Goal: Information Seeking & Learning: Learn about a topic

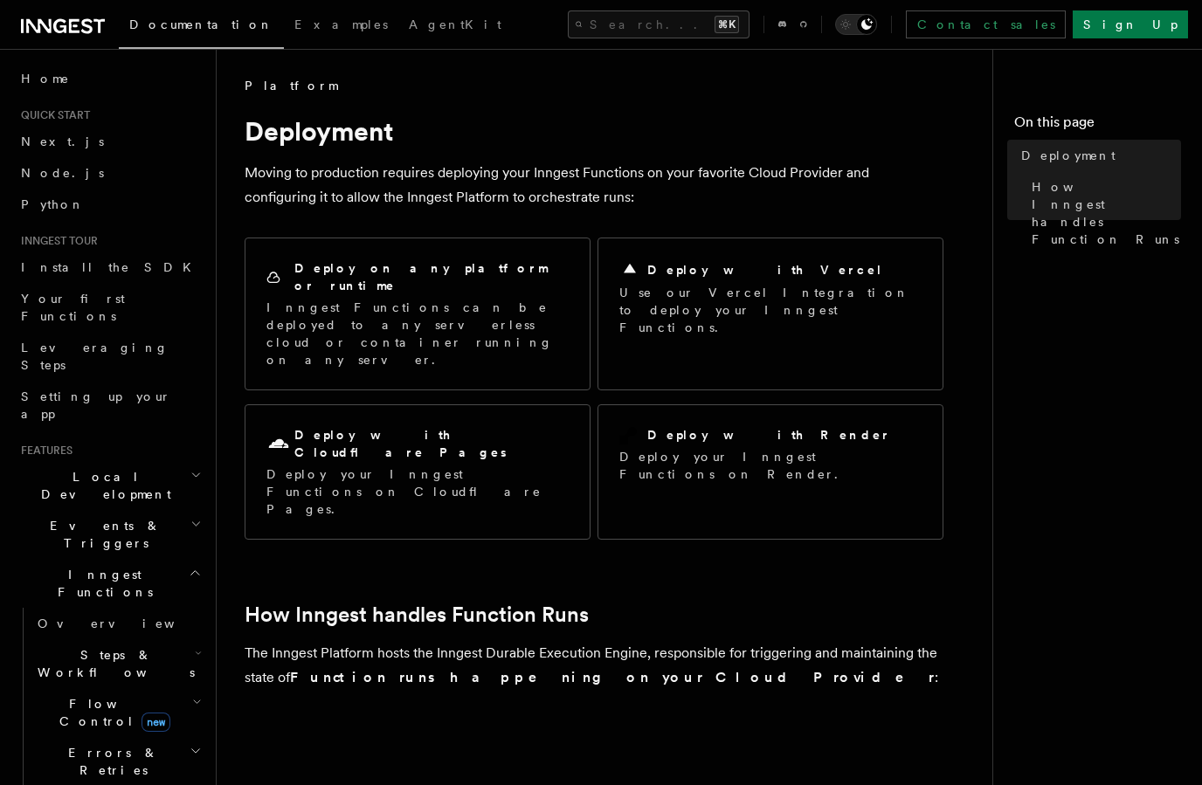
scroll to position [425, 0]
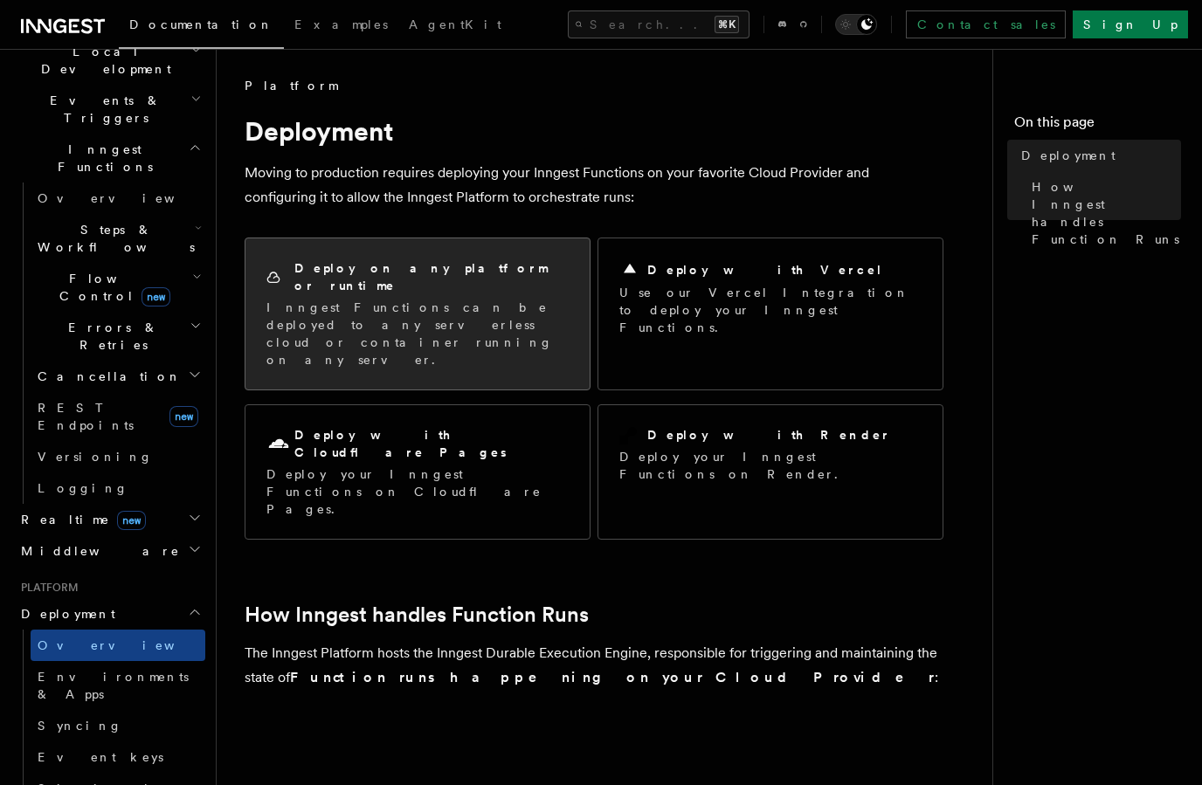
click at [474, 315] on p "Inngest Functions can be deployed to any serverless cloud or container running …" at bounding box center [417, 334] width 302 height 70
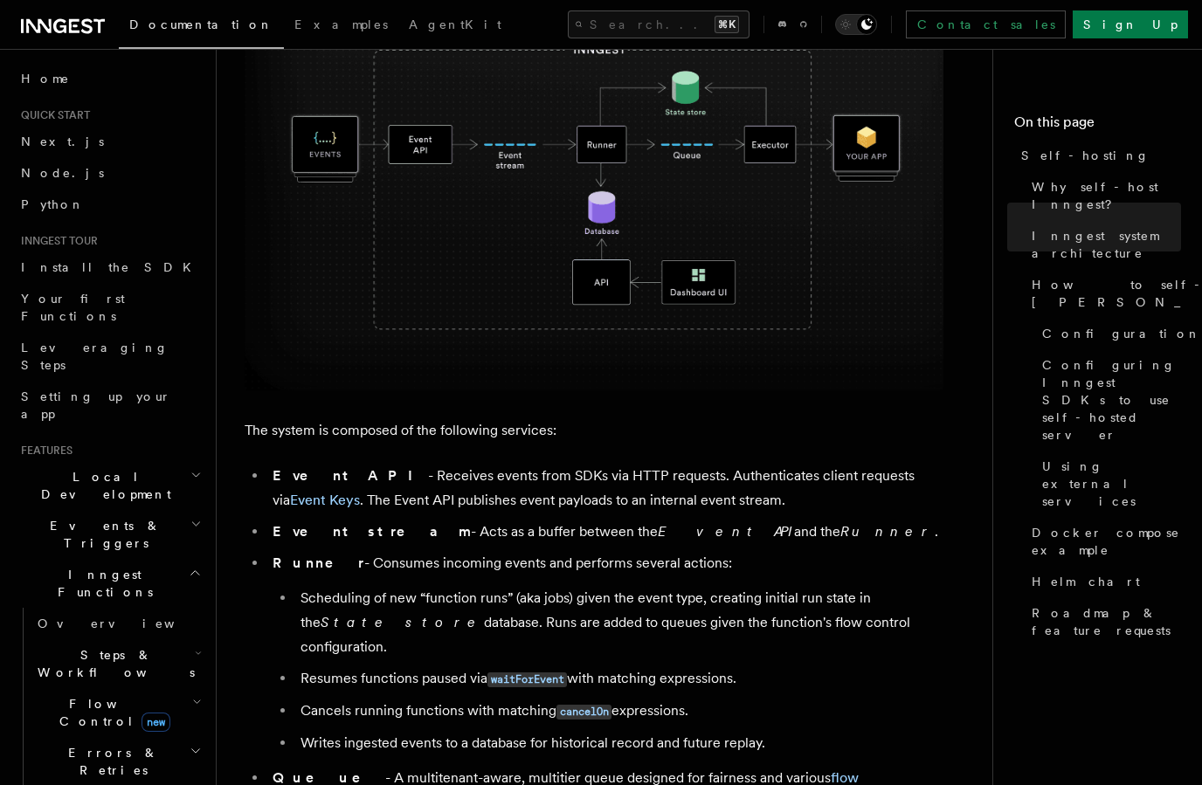
scroll to position [702, 0]
